Goal: Check status: Check status

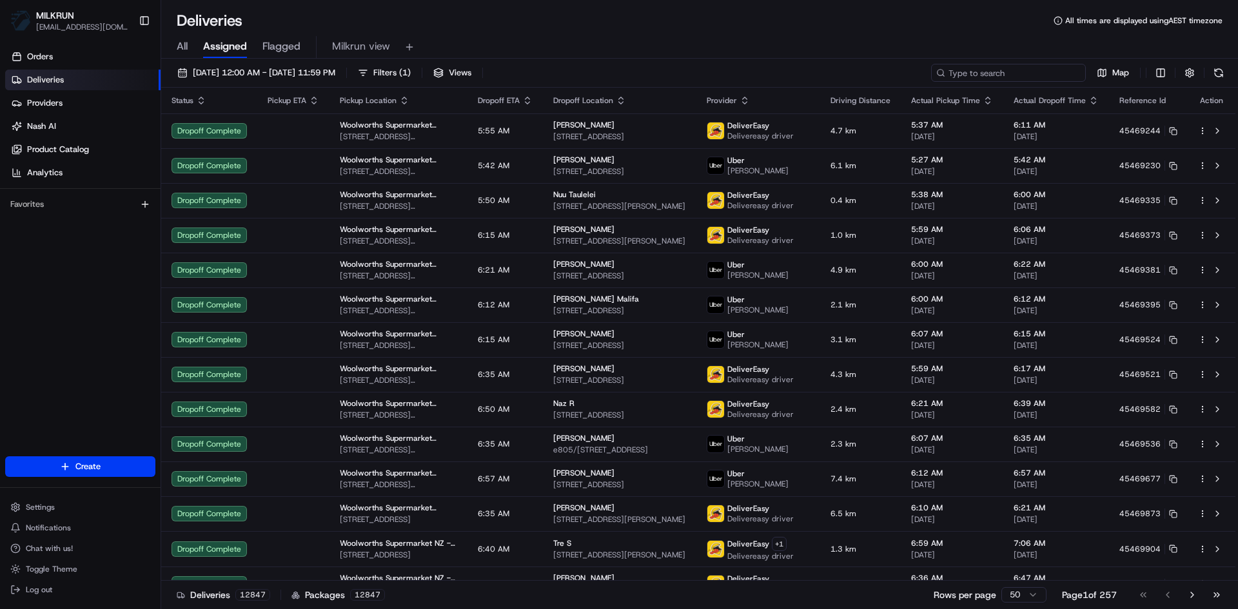
click at [1000, 65] on input at bounding box center [1008, 73] width 155 height 18
paste input "f3572fc9-44b6-447a-9156-3a81450684b8"
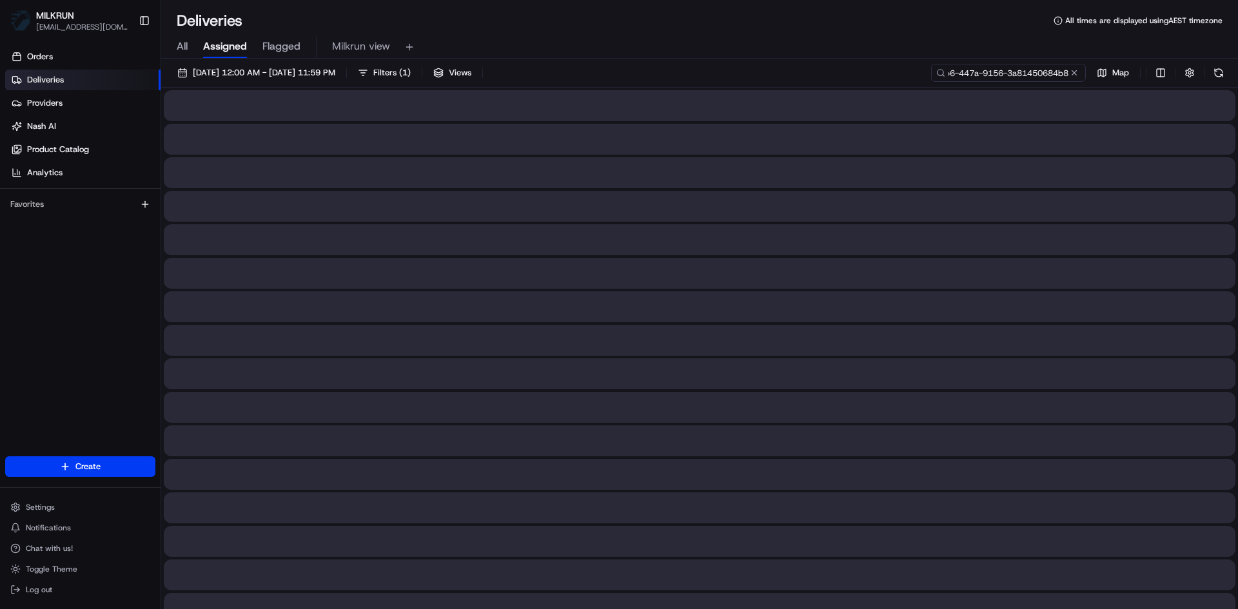
type input "f3572fc9-44b6-447a-9156-3a81450684b8"
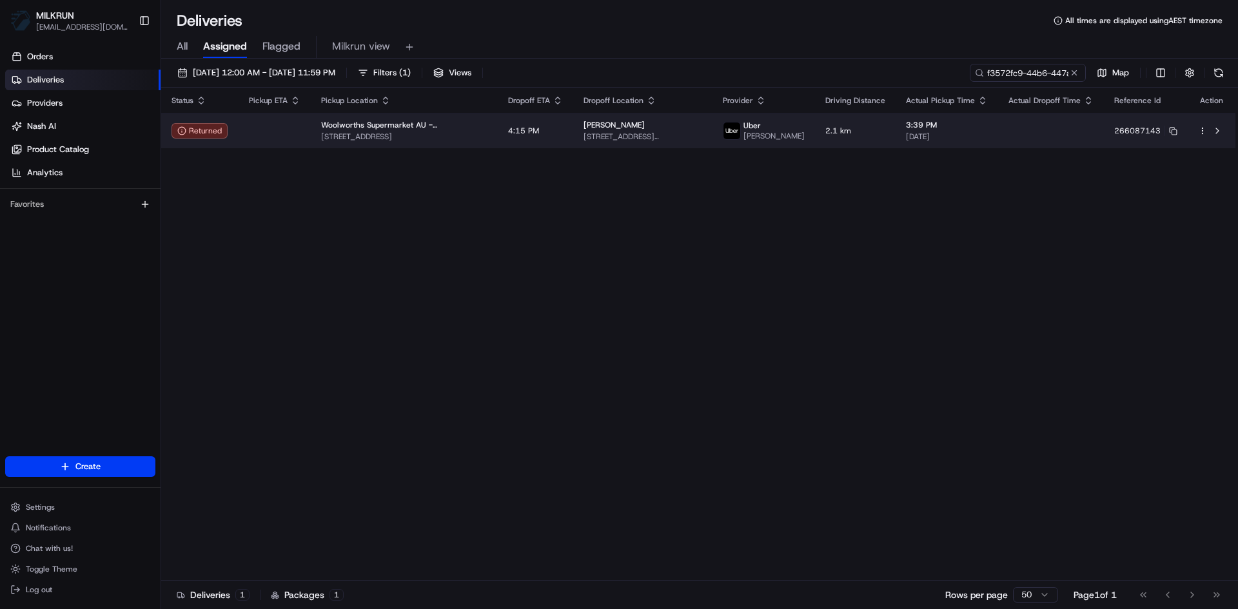
click at [261, 143] on td at bounding box center [275, 131] width 72 height 35
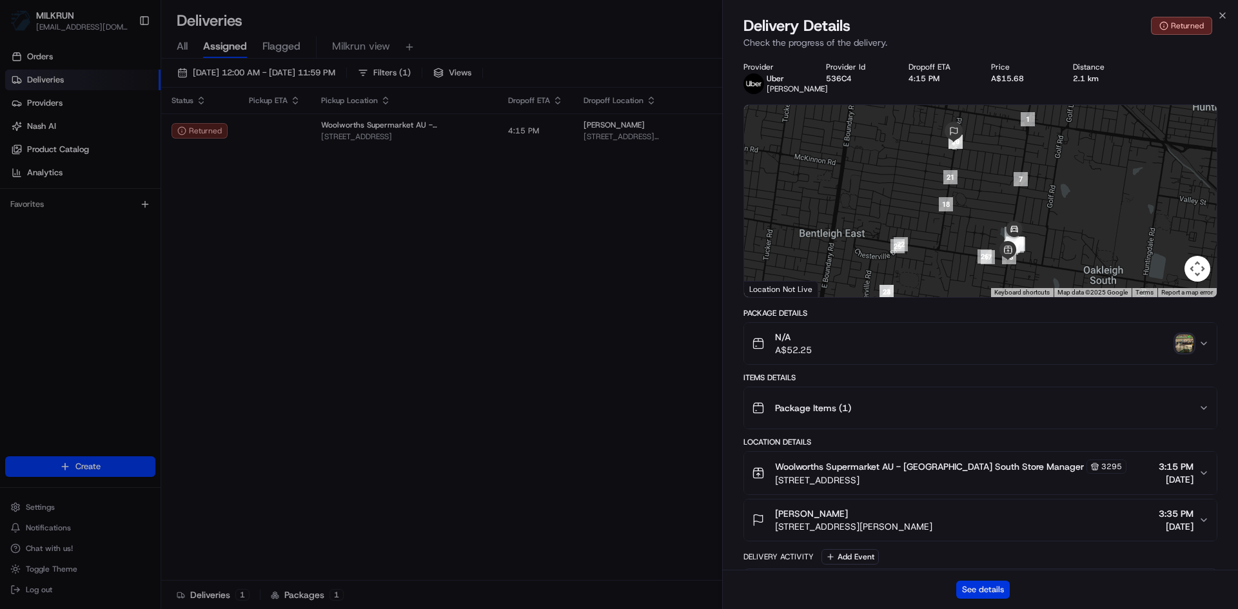
click at [984, 587] on button "See details" at bounding box center [983, 590] width 54 height 18
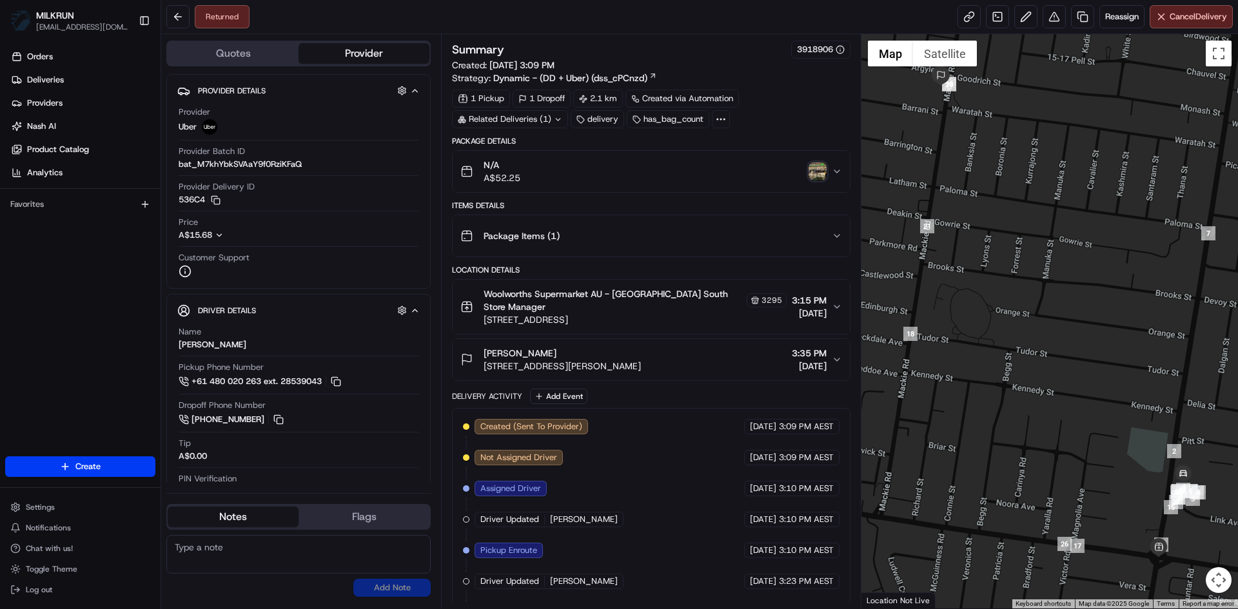
click at [816, 168] on img "button" at bounding box center [818, 172] width 18 height 18
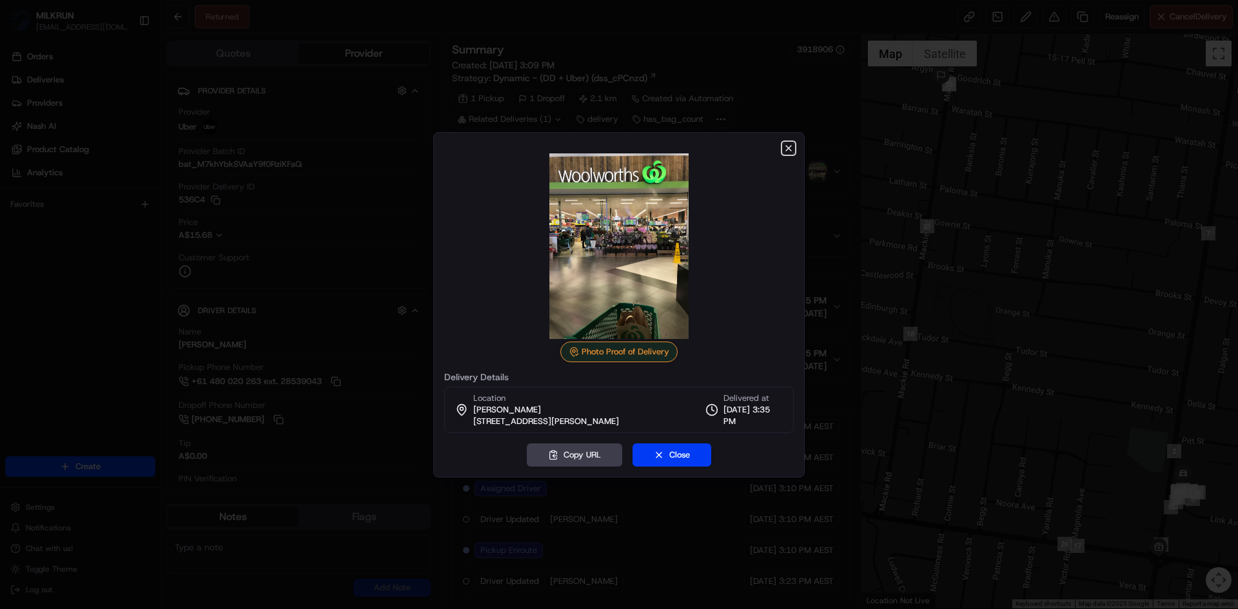
click at [791, 148] on icon "button" at bounding box center [789, 148] width 10 height 10
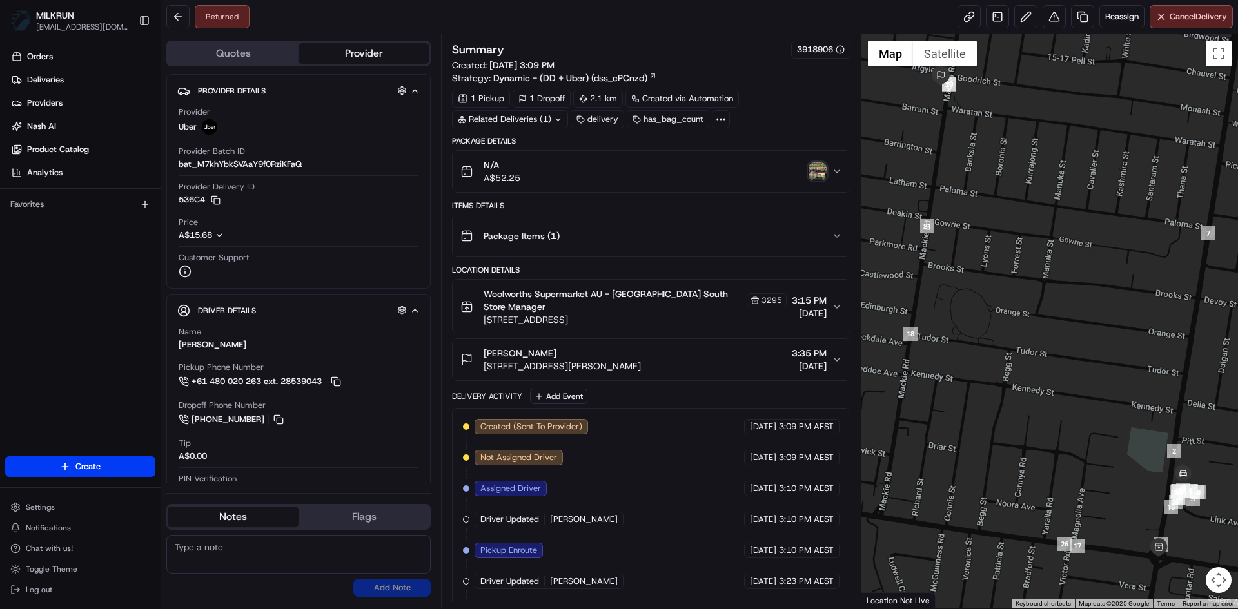
click at [556, 115] on icon at bounding box center [558, 119] width 8 height 8
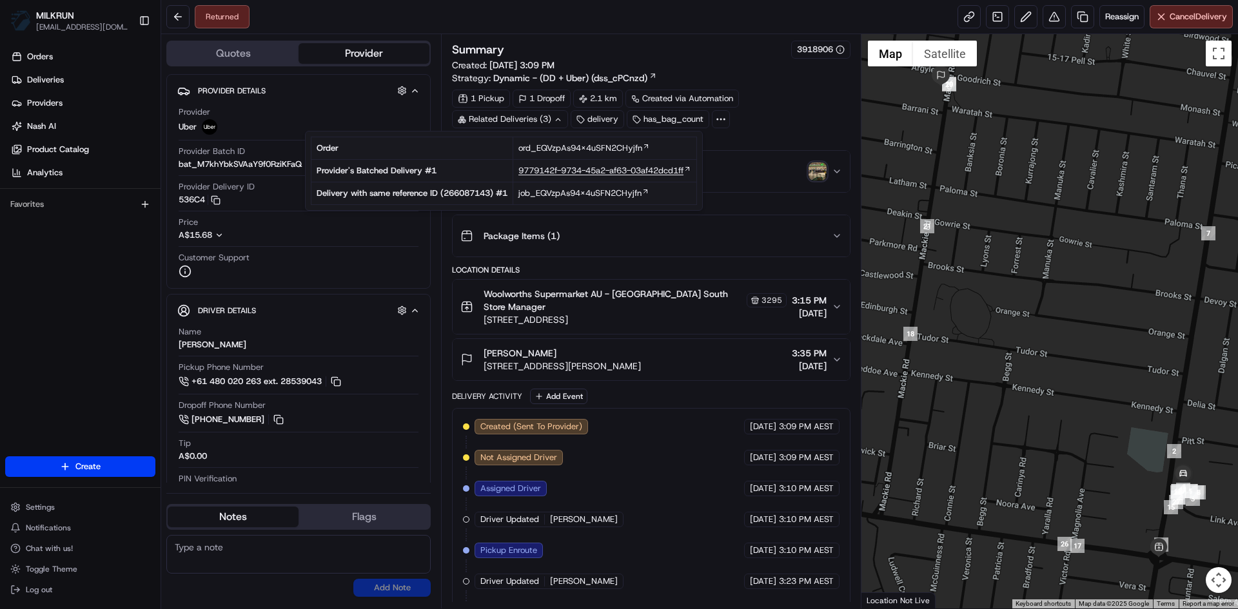
click at [581, 171] on span "9779142f-9734-45a2-af63-03af42dcd1ff" at bounding box center [600, 171] width 165 height 12
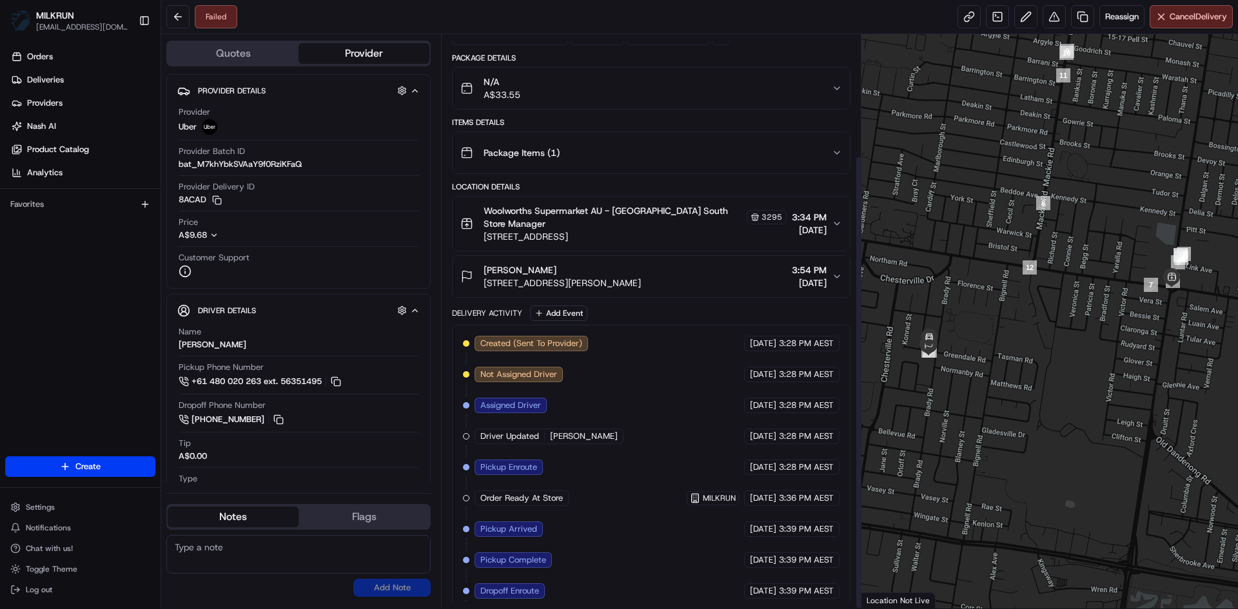
scroll to position [153, 0]
